Goal: Task Accomplishment & Management: Complete application form

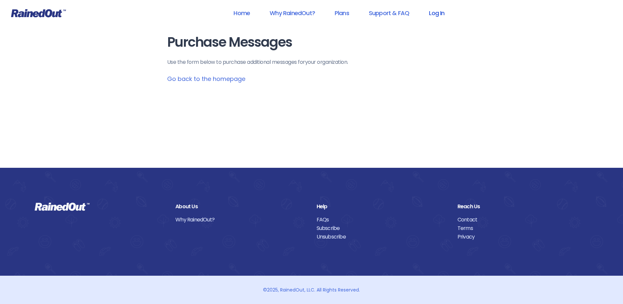
click at [436, 12] on link "Log In" at bounding box center [437, 13] width 33 height 15
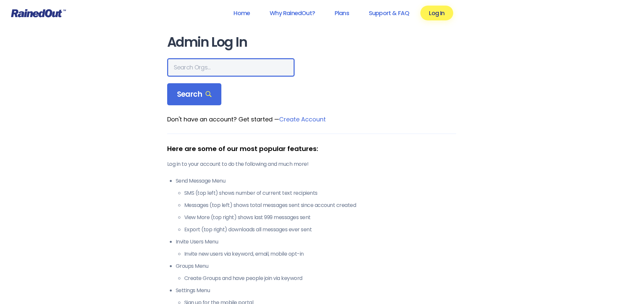
click at [190, 70] on input "text" at bounding box center [230, 67] width 127 height 18
type input "hfah"
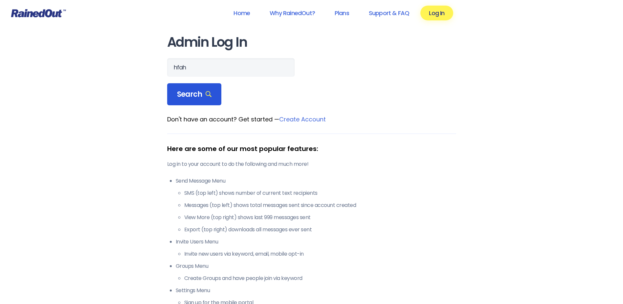
click at [180, 94] on span "Search" at bounding box center [194, 94] width 35 height 9
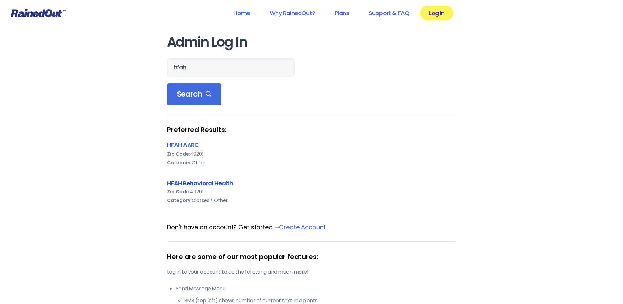
click at [187, 182] on link "HFAH Behavioral Health" at bounding box center [200, 183] width 66 height 8
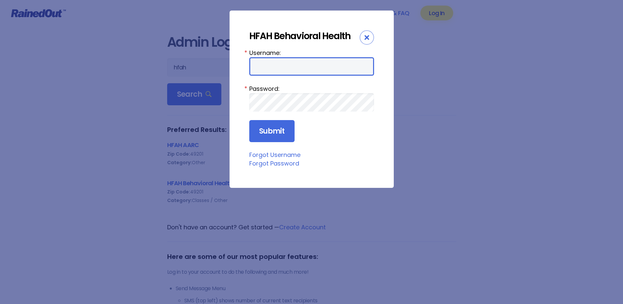
type input "chargenurse"
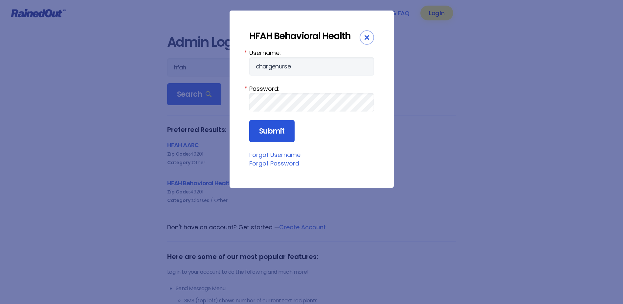
click at [269, 127] on input "Submit" at bounding box center [271, 131] width 45 height 22
